Goal: Transaction & Acquisition: Download file/media

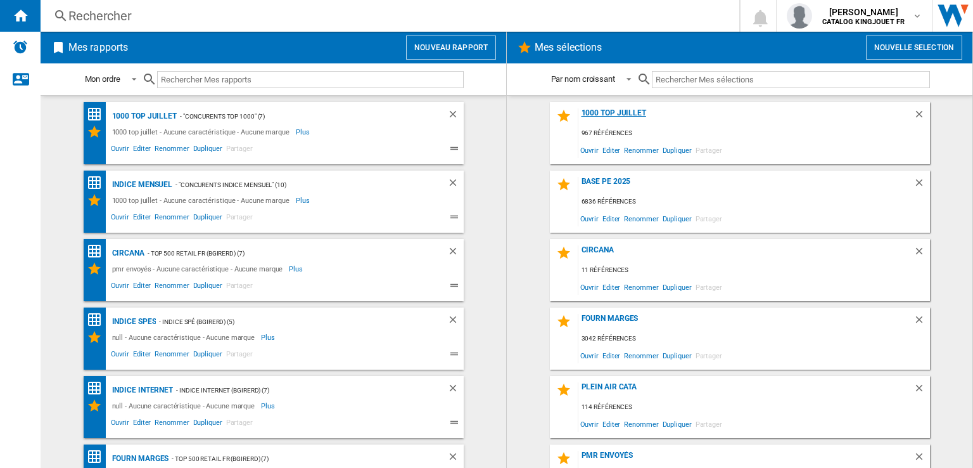
click at [606, 110] on div "1000 top juillet" at bounding box center [746, 116] width 335 height 17
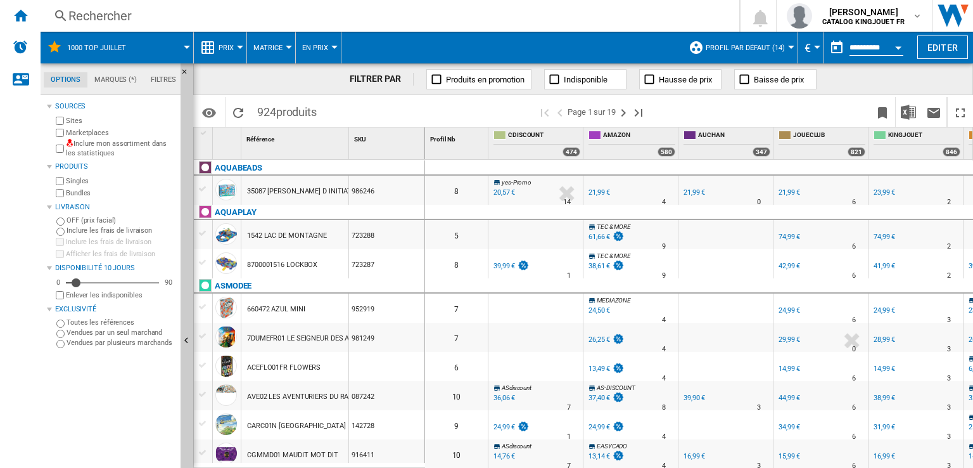
click at [788, 48] on div at bounding box center [791, 47] width 6 height 3
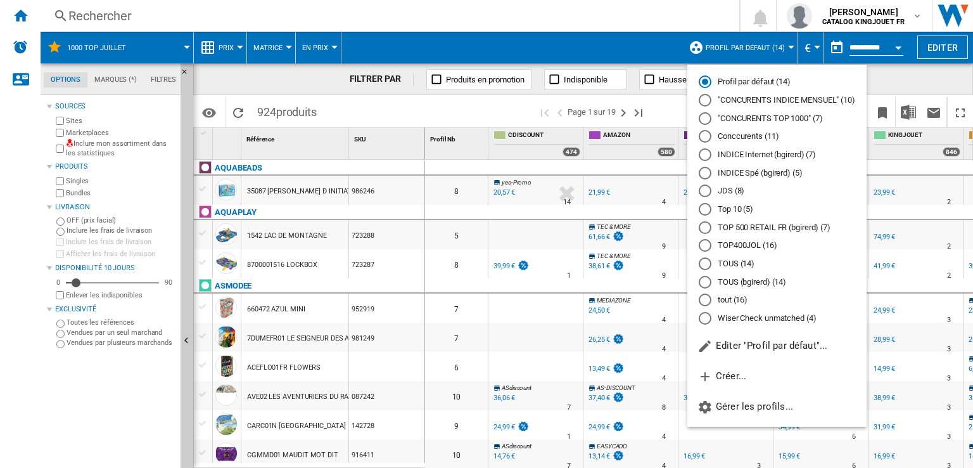
click at [188, 49] on md-backdrop at bounding box center [486, 234] width 973 height 468
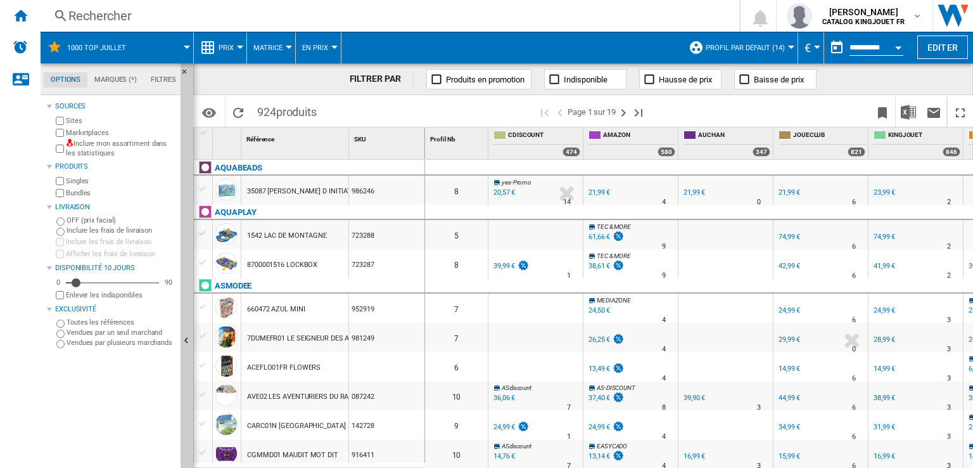
click at [184, 47] on div at bounding box center [187, 47] width 6 height 3
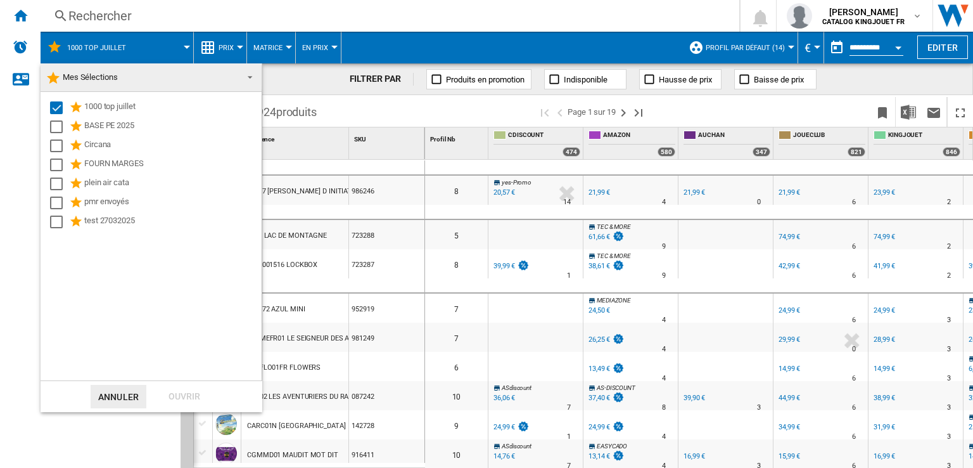
click at [184, 46] on md-backdrop at bounding box center [486, 234] width 973 height 468
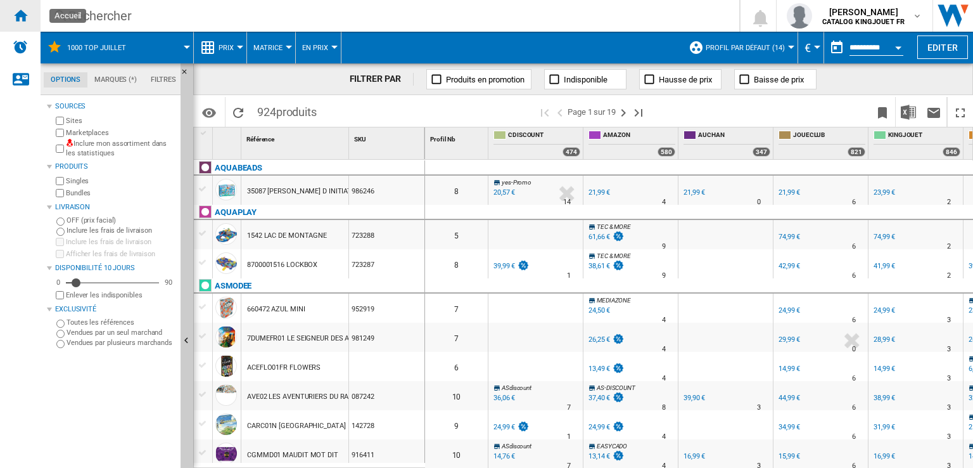
click at [23, 20] on ng-md-icon "Accueil" at bounding box center [20, 15] width 15 height 15
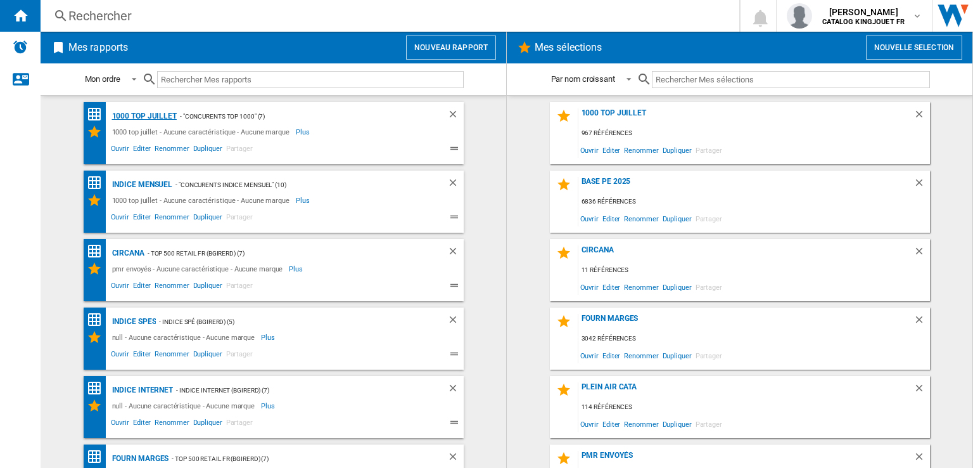
click at [148, 115] on div "1000 top juillet" at bounding box center [143, 116] width 68 height 16
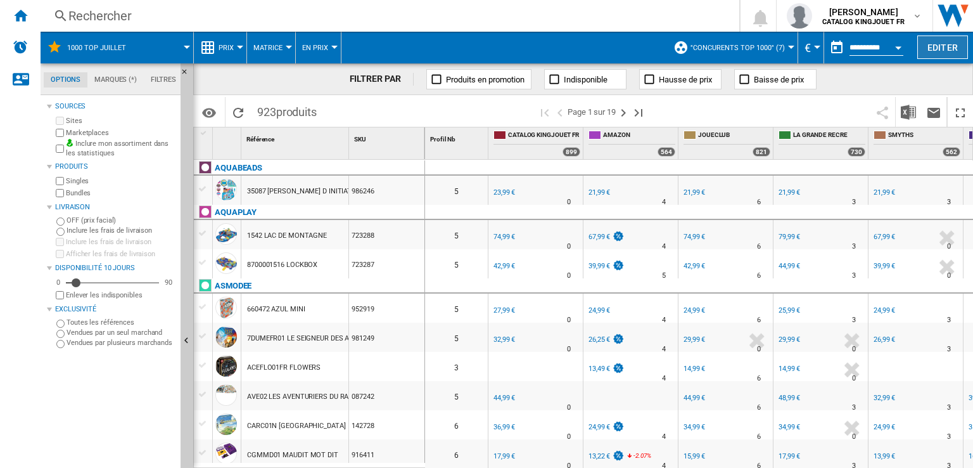
click at [945, 51] on button "Editer" at bounding box center [943, 46] width 51 height 23
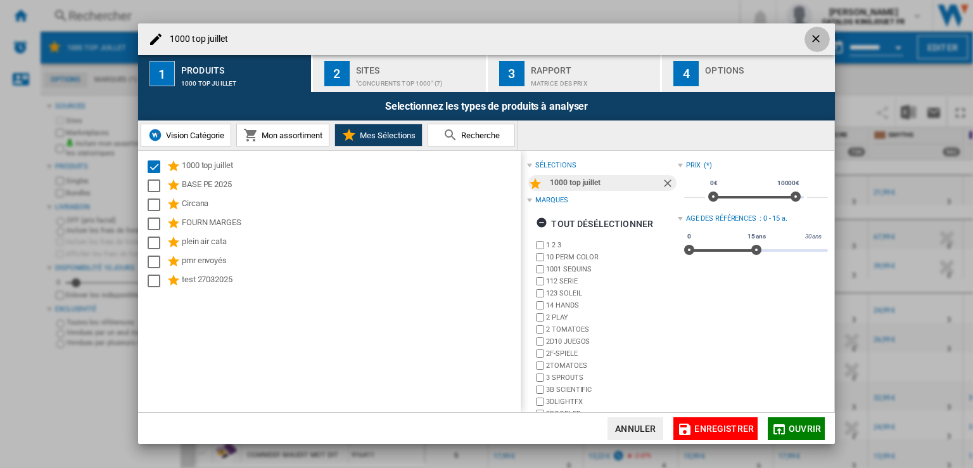
click at [816, 39] on ng-md-icon "getI18NText('BUTTONS.CLOSE_DIALOG')" at bounding box center [817, 39] width 15 height 15
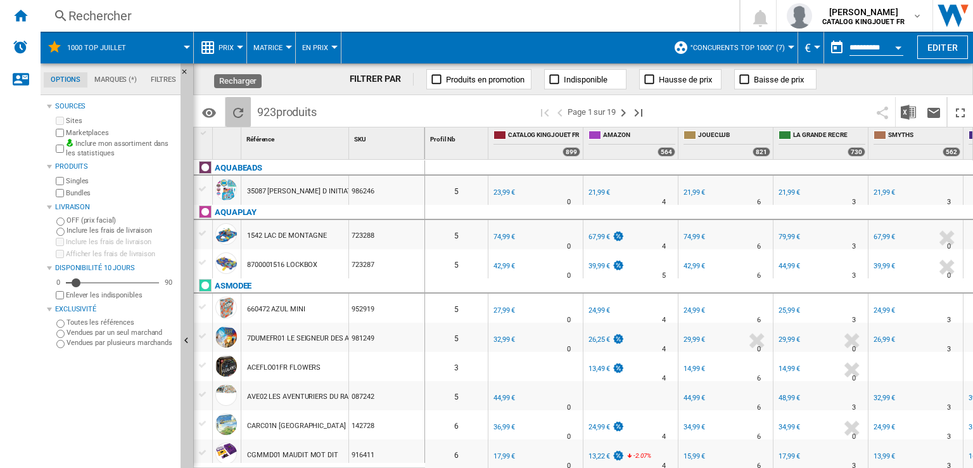
click at [239, 114] on ng-md-icon "Recharger" at bounding box center [238, 112] width 15 height 15
click at [909, 112] on img "Télécharger au format Excel" at bounding box center [908, 112] width 15 height 15
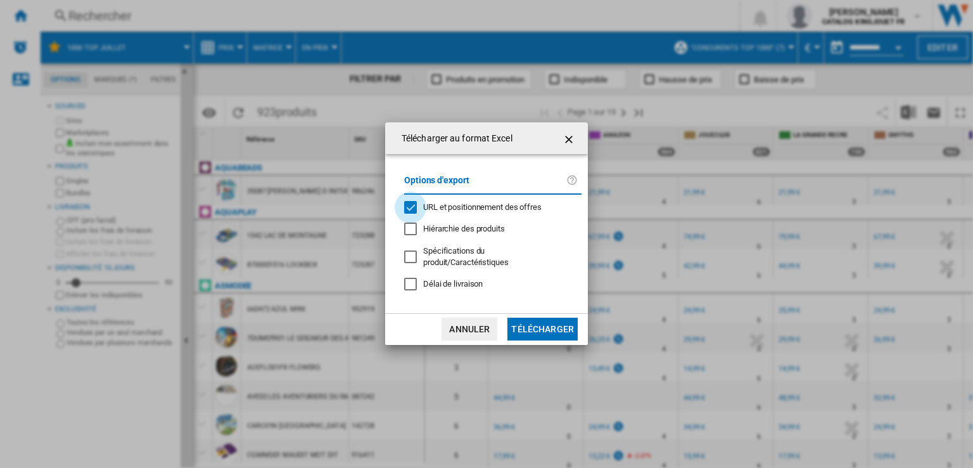
drag, startPoint x: 413, startPoint y: 209, endPoint x: 565, endPoint y: 284, distance: 169.2
click at [413, 207] on div "URL et positionnement des offres" at bounding box center [410, 207] width 13 height 13
click at [555, 333] on button "Télécharger" at bounding box center [543, 329] width 70 height 23
